Goal: Transaction & Acquisition: Purchase product/service

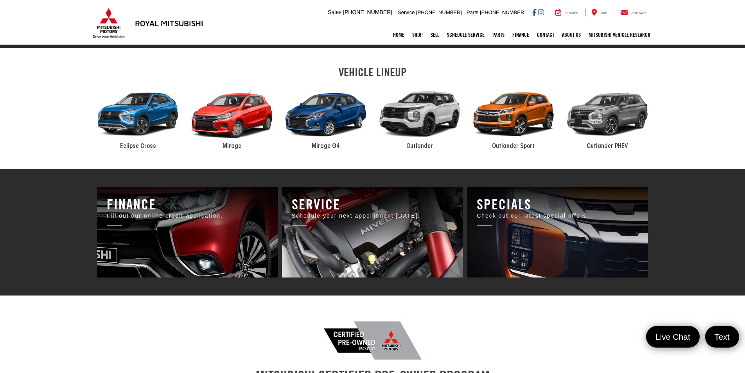
scroll to position [391, 0]
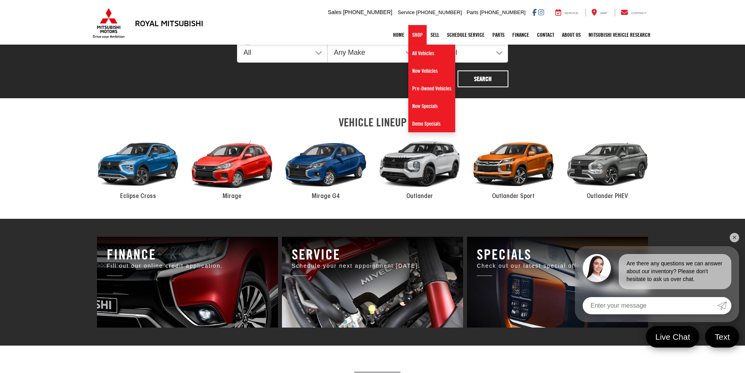
click at [414, 33] on link "Shop" at bounding box center [417, 35] width 18 height 20
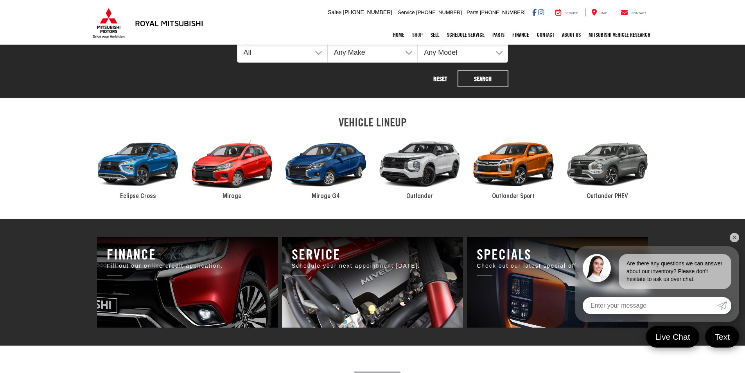
click at [416, 30] on link "Shop" at bounding box center [417, 35] width 18 height 20
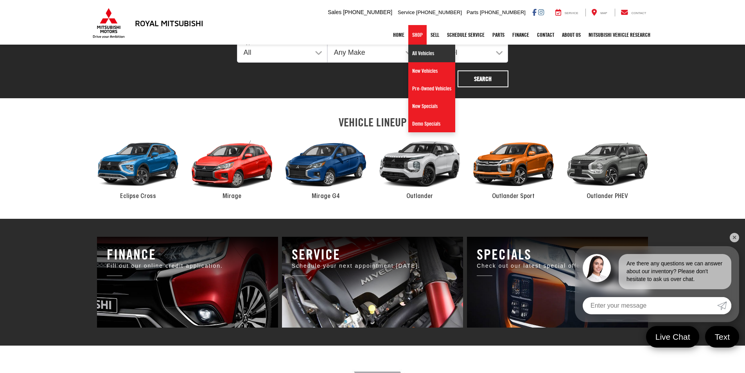
click at [416, 56] on link "All Vehicles" at bounding box center [431, 54] width 47 height 18
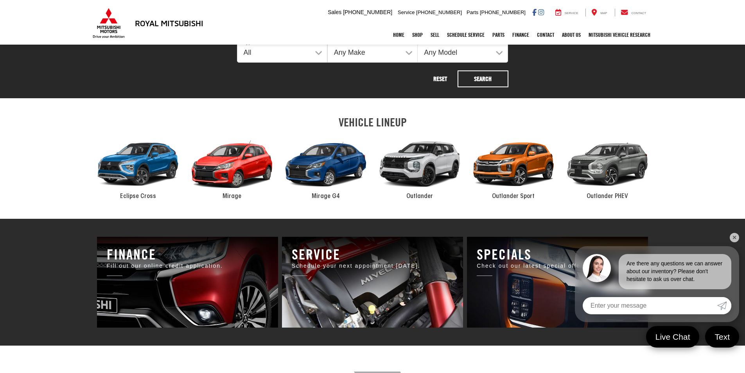
scroll to position [389, 0]
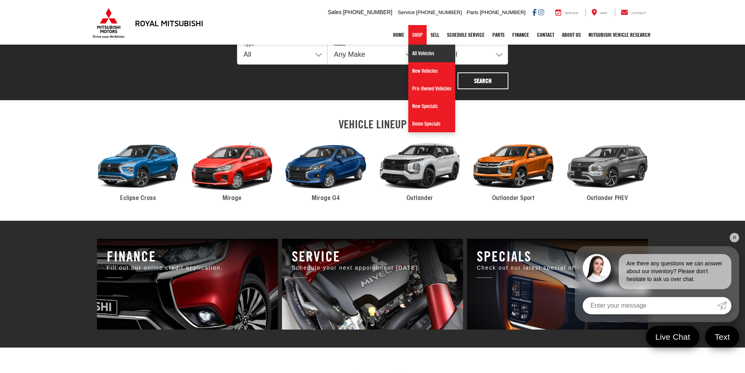
click at [413, 55] on link "All Vehicles" at bounding box center [431, 54] width 47 height 18
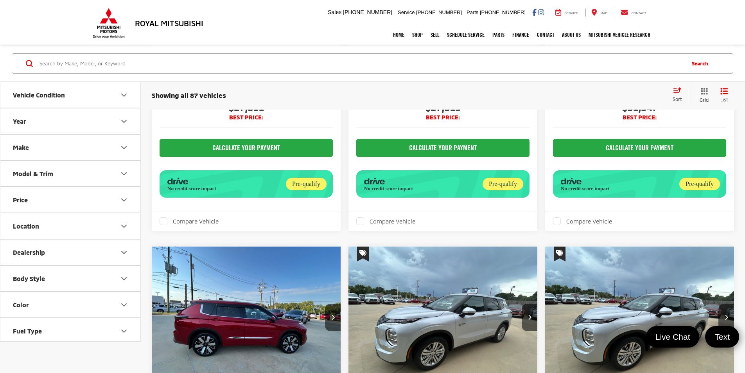
scroll to position [1056, 0]
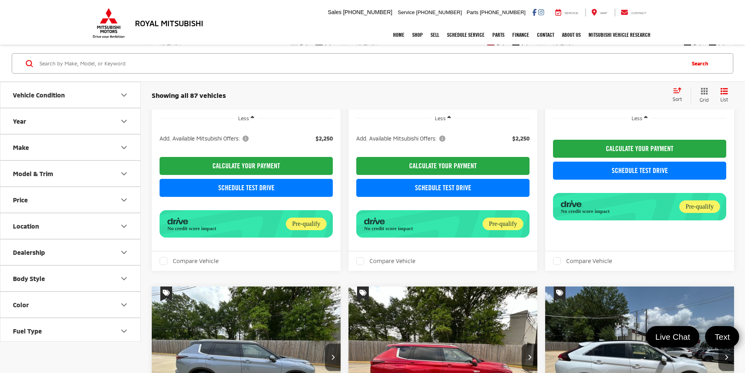
scroll to position [860, 0]
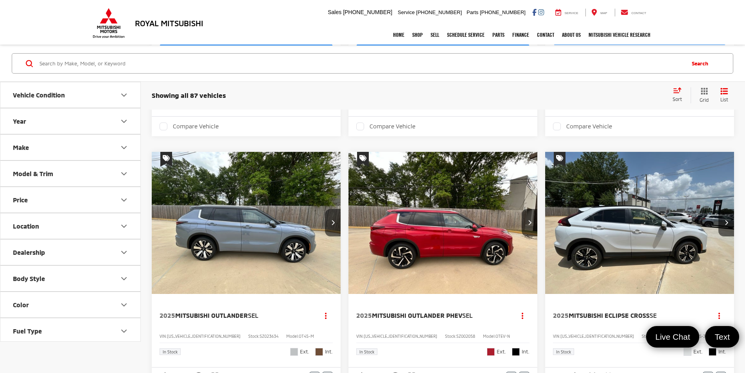
scroll to position [806, 0]
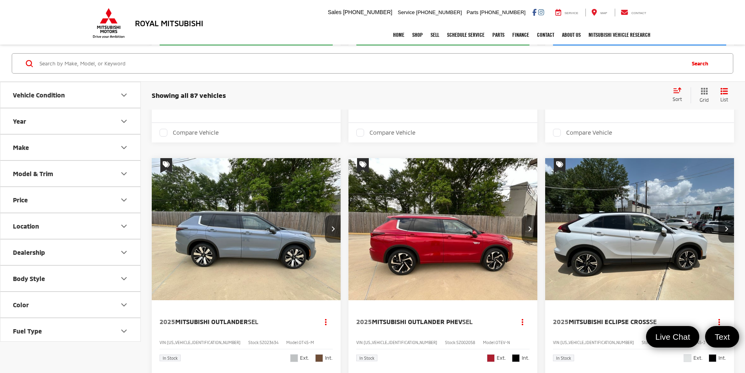
scroll to position [845, 0]
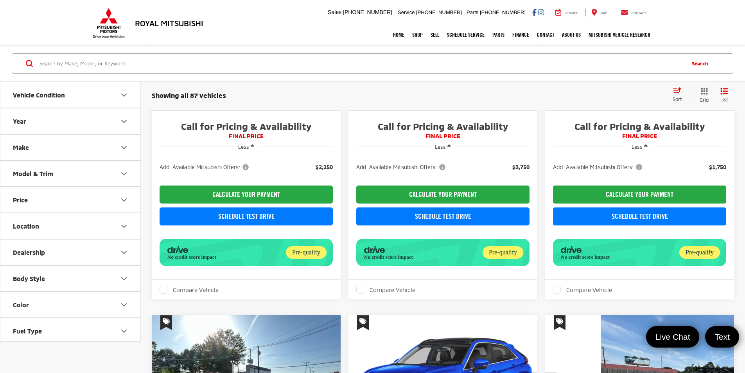
scroll to position [1119, 0]
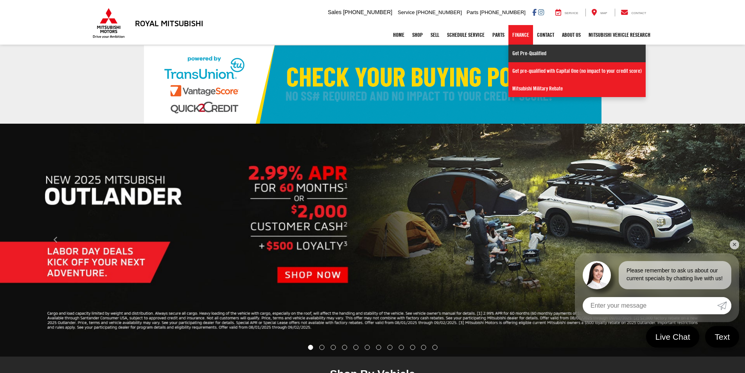
click at [516, 55] on link "Get Pre-Qualified" at bounding box center [576, 54] width 137 height 18
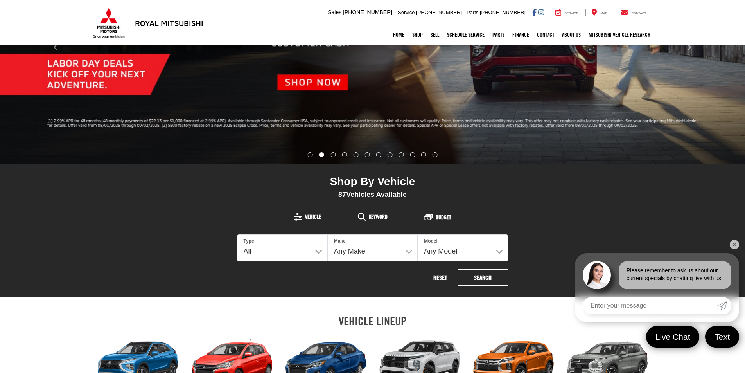
scroll to position [195, 0]
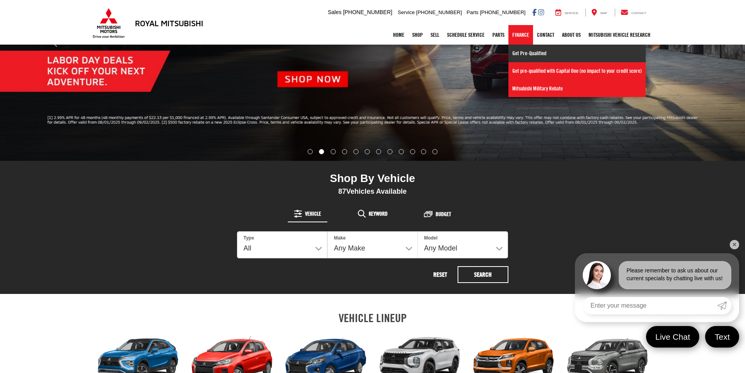
click at [517, 53] on link "Get Pre-Qualified" at bounding box center [576, 54] width 137 height 18
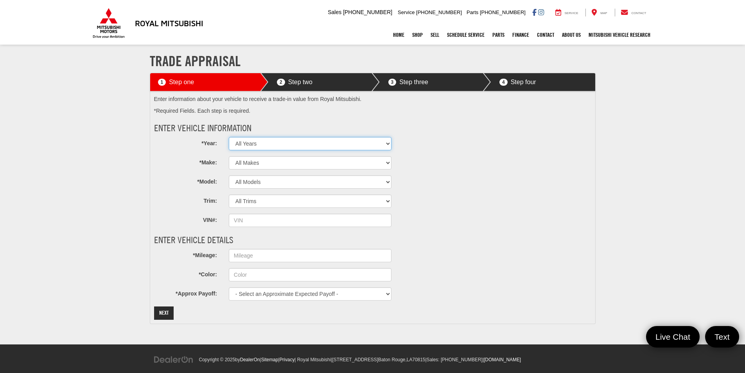
click at [385, 143] on select "All Years 2027 2026 2025 2024 2023 2022 2021 2020 2019 2018 2017 2016 2015 2014…" at bounding box center [310, 143] width 163 height 13
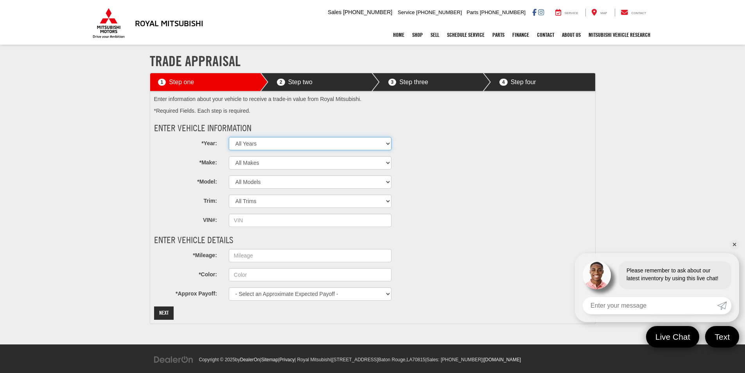
select select "2018"
click at [229, 137] on select "All Years 2027 2026 2025 2024 2023 2022 2021 2020 2019 2018 2017 2016 2015 2014…" at bounding box center [310, 143] width 163 height 13
click at [307, 167] on select "All Makes Acura Alfa Romeo Aston Martin Audi Bentley BMW Buick Cadillac Chevrol…" at bounding box center [310, 162] width 163 height 13
select select "Dodge"
click at [229, 156] on select "All Makes Acura Alfa Romeo Aston Martin Audi Bentley BMW Buick Cadillac Chevrol…" at bounding box center [310, 162] width 163 height 13
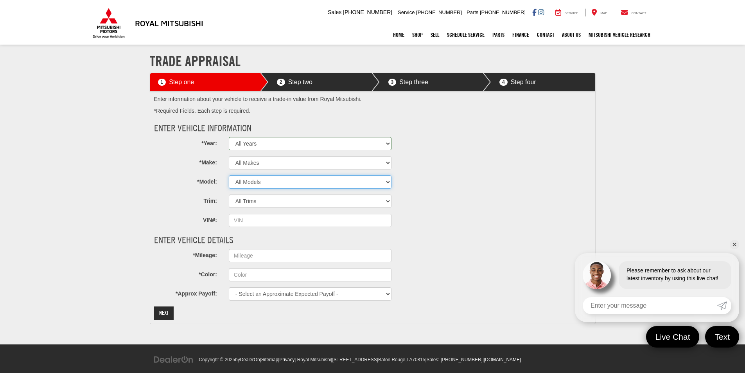
click at [310, 184] on select "All Models Challenger Charger Durango Grand Caravan Journey" at bounding box center [310, 181] width 163 height 13
click at [270, 249] on input "*Mileage:" at bounding box center [310, 255] width 163 height 13
click at [160, 310] on button "Next" at bounding box center [164, 312] width 20 height 13
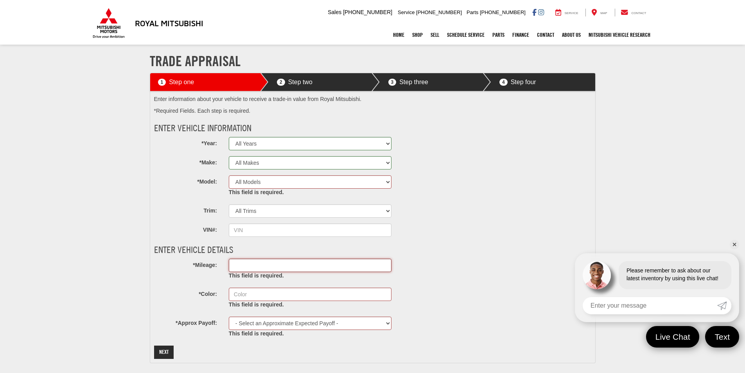
click at [270, 267] on input "*Mileage:" at bounding box center [310, 264] width 163 height 13
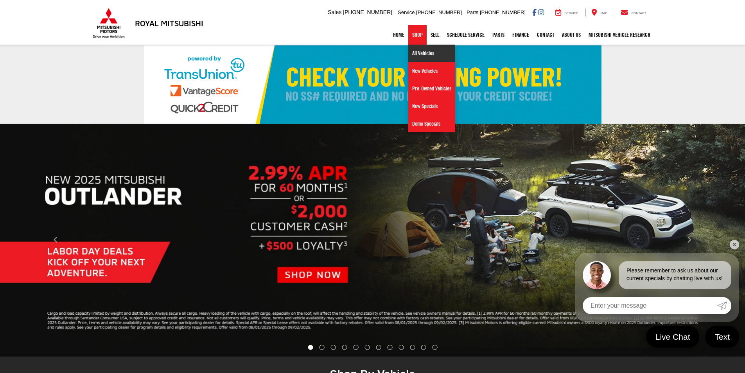
click at [411, 57] on link "All Vehicles" at bounding box center [431, 54] width 47 height 18
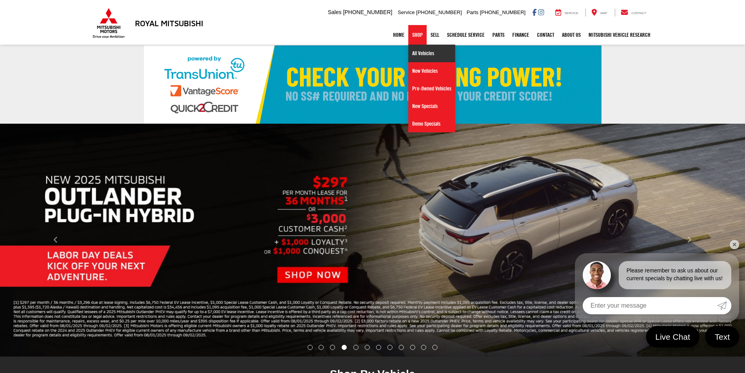
click at [417, 53] on link "All Vehicles" at bounding box center [431, 54] width 47 height 18
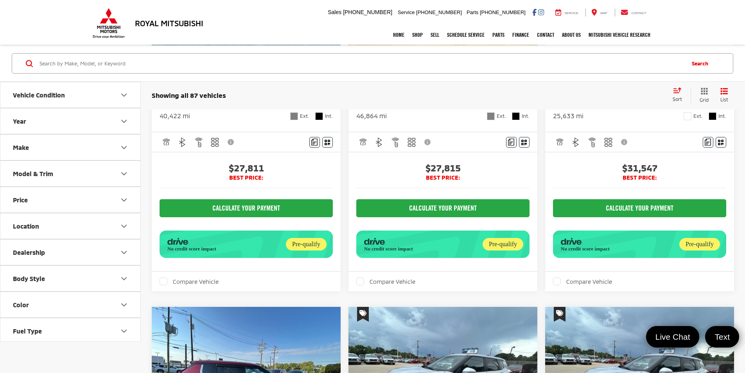
scroll to position [1056, 0]
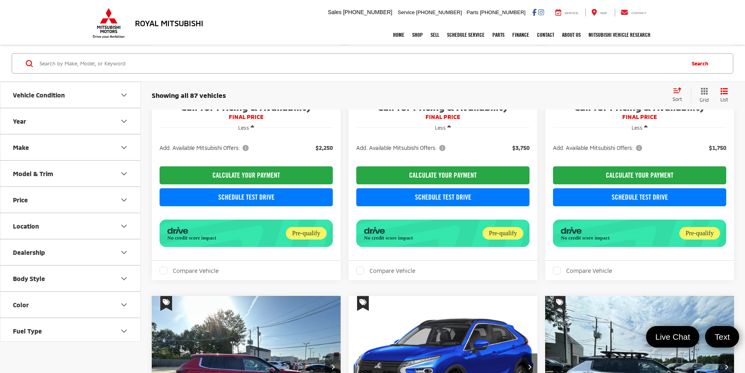
scroll to position [1251, 0]
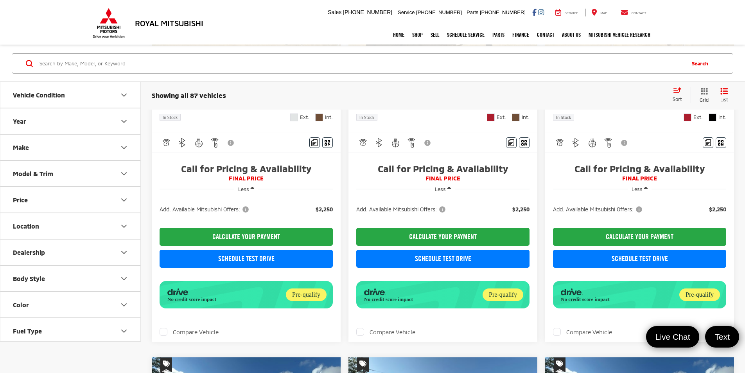
scroll to position [1173, 0]
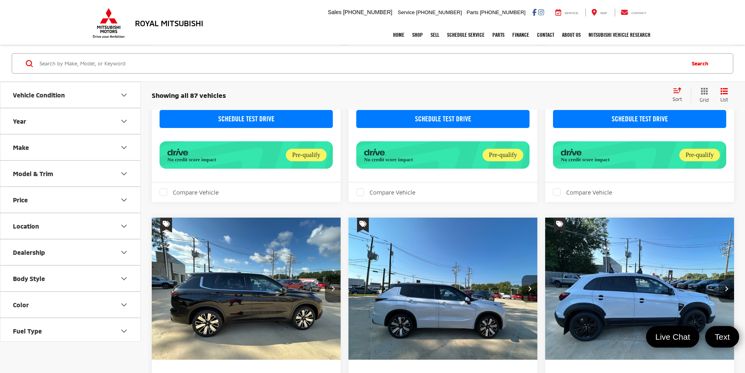
scroll to position [1255, 0]
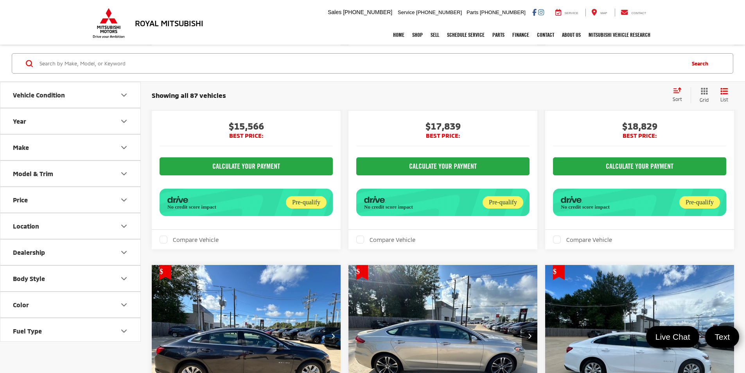
scroll to position [1154, 0]
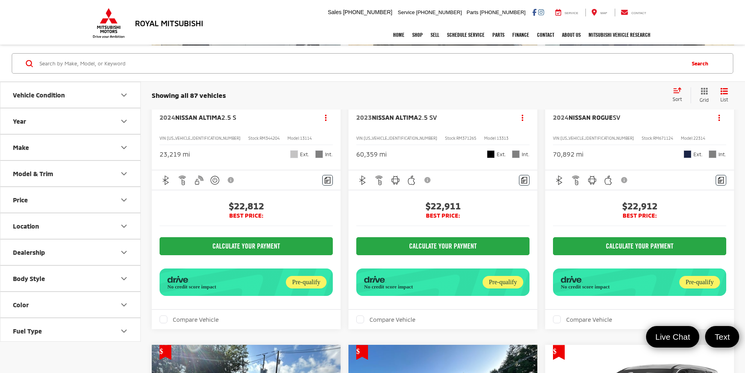
scroll to position [743, 0]
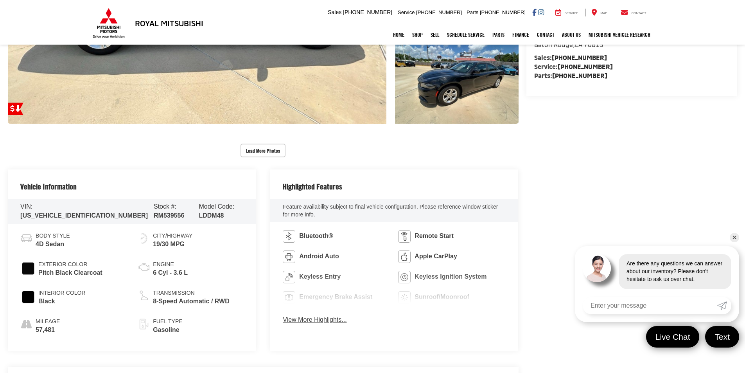
scroll to position [271, 0]
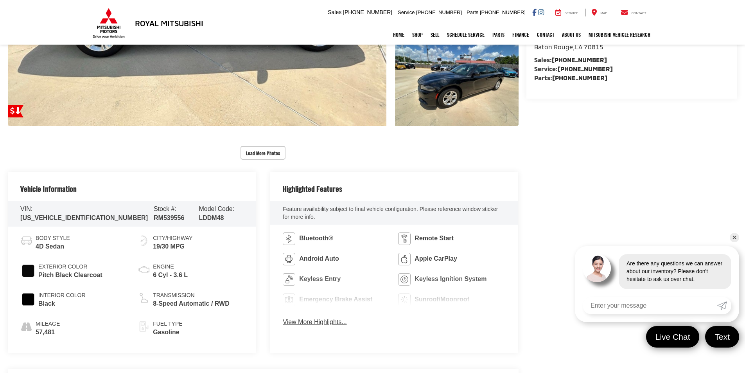
click at [331, 324] on button "View More Highlights..." at bounding box center [315, 321] width 64 height 9
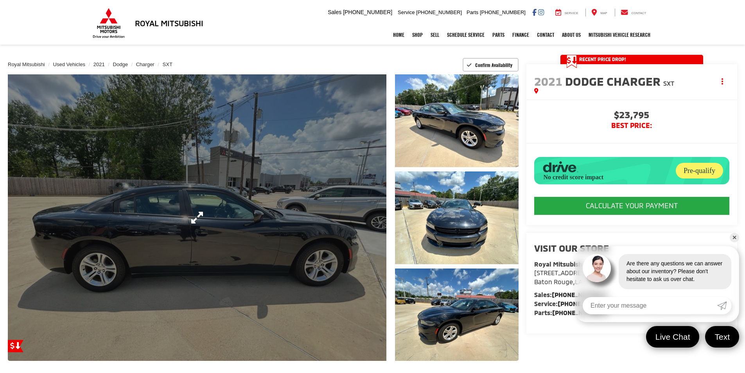
scroll to position [115, 0]
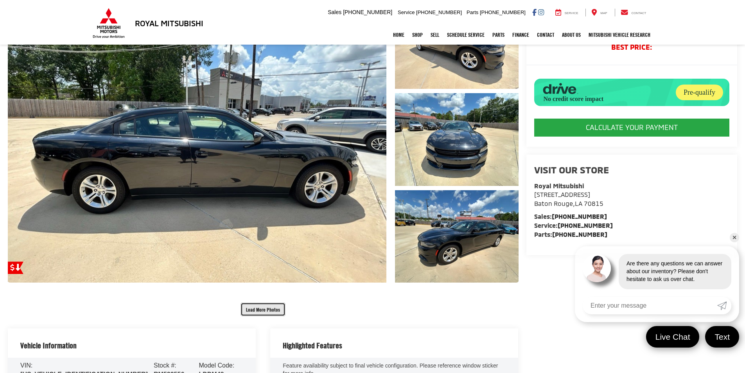
click at [250, 310] on button "Load More Photos" at bounding box center [262, 309] width 45 height 14
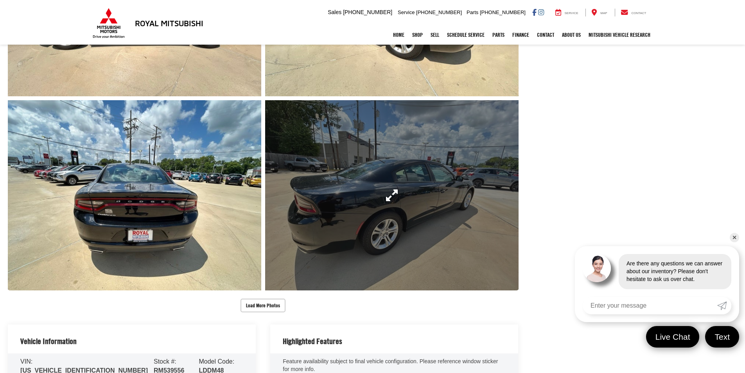
scroll to position [506, 0]
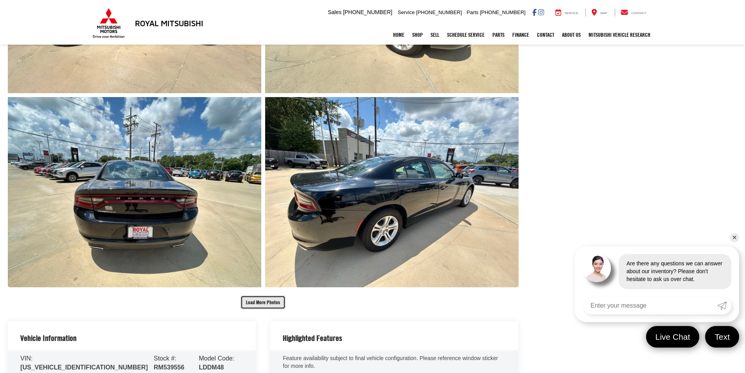
click at [282, 300] on button "Load More Photos" at bounding box center [262, 302] width 45 height 14
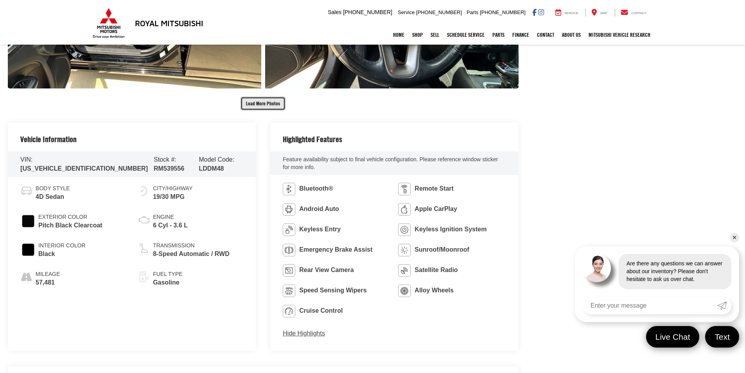
scroll to position [975, 0]
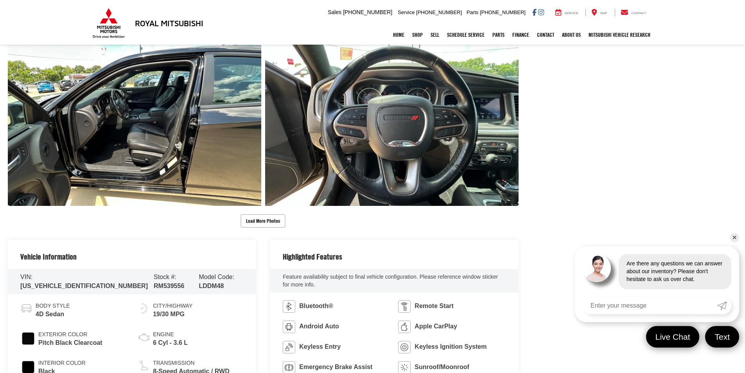
click at [268, 217] on button "Load More Photos" at bounding box center [262, 221] width 45 height 14
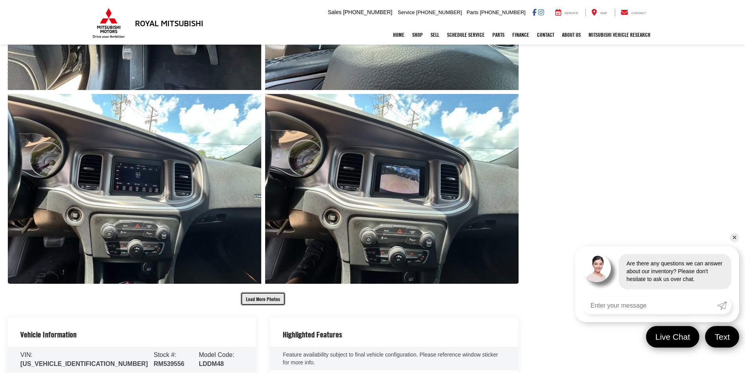
scroll to position [1327, 0]
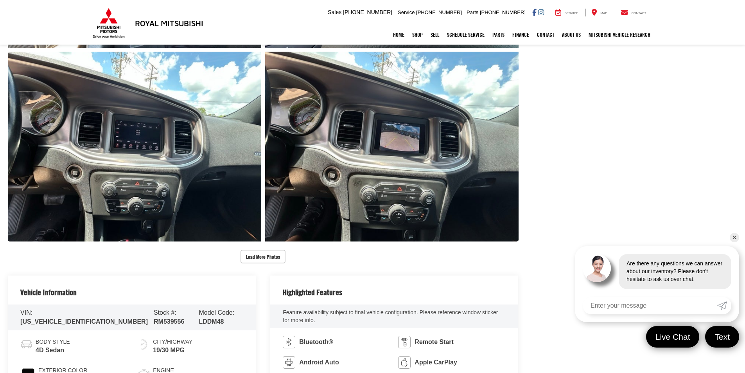
click at [261, 260] on button "Load More Photos" at bounding box center [262, 256] width 45 height 14
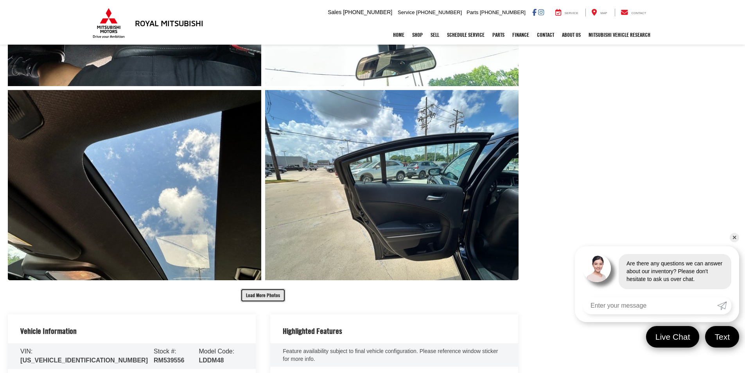
scroll to position [1679, 0]
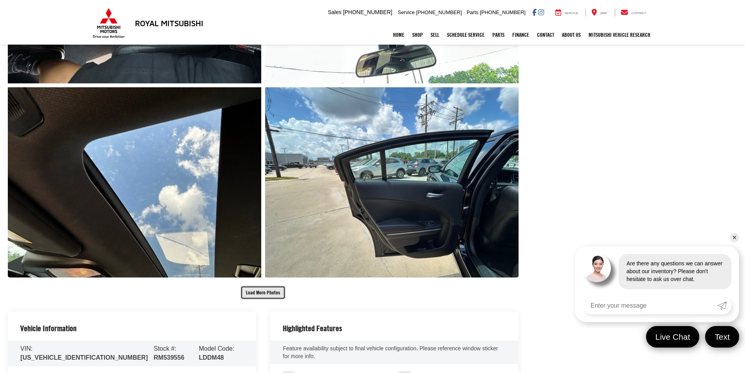
click at [261, 294] on button "Load More Photos" at bounding box center [262, 292] width 45 height 14
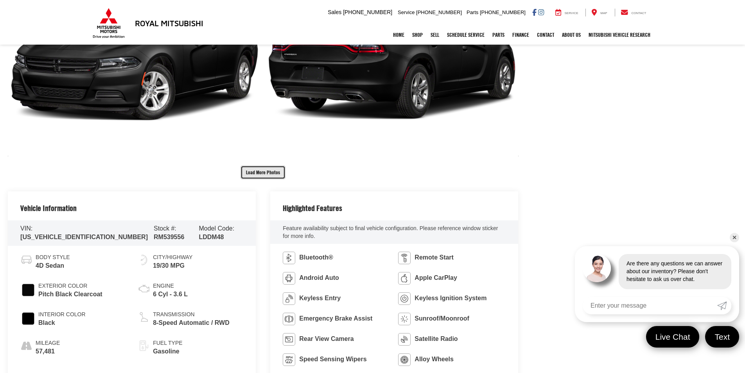
scroll to position [2187, 0]
